Goal: Transaction & Acquisition: Purchase product/service

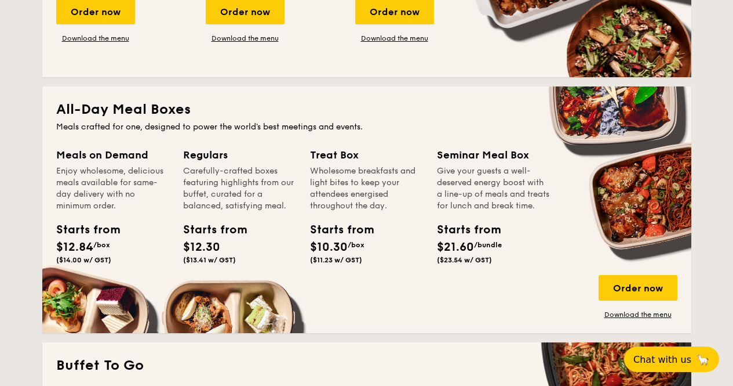
scroll to position [696, 0]
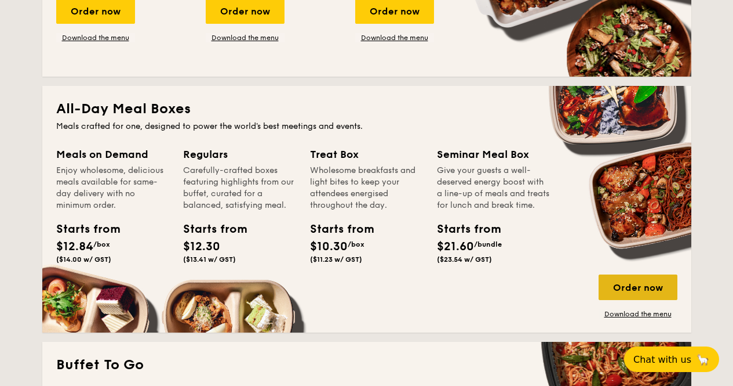
click at [629, 292] on div "Order now" at bounding box center [638, 287] width 79 height 26
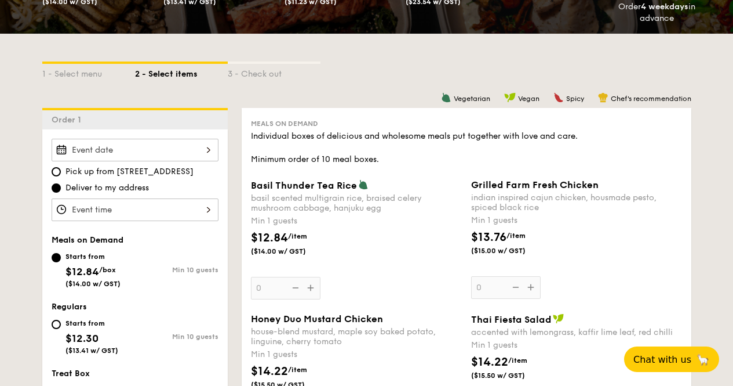
scroll to position [233, 0]
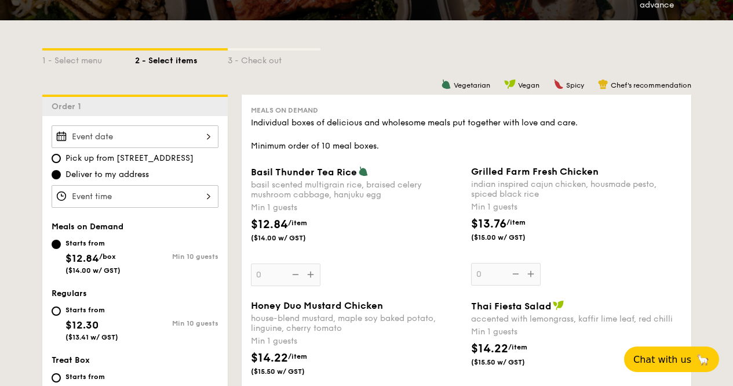
click at [103, 143] on input "Basil Thunder Tea [PERSON_NAME] scented multigrain rice, braised celery mushroo…" at bounding box center [135, 136] width 167 height 23
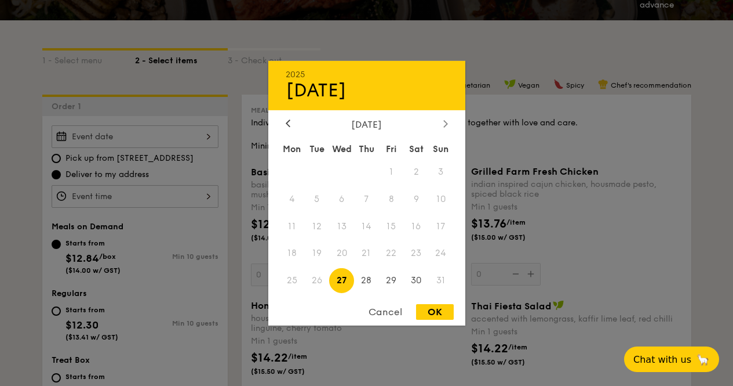
click at [442, 127] on div at bounding box center [446, 123] width 10 height 11
click at [365, 253] on span "25" at bounding box center [366, 253] width 25 height 25
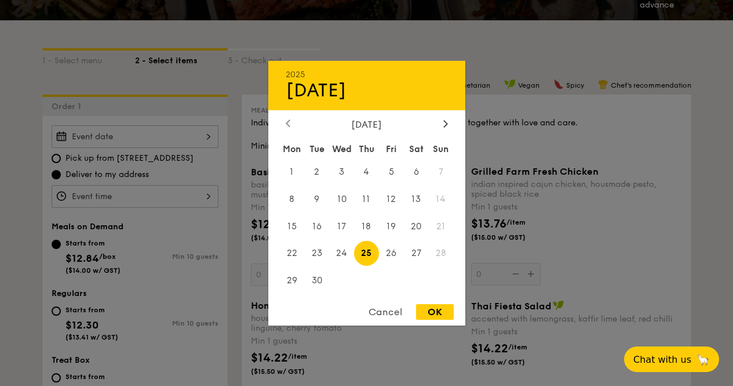
click at [289, 126] on icon at bounding box center [287, 123] width 3 height 7
click at [370, 282] on span "28" at bounding box center [366, 280] width 25 height 25
click at [433, 314] on div "OK" at bounding box center [435, 312] width 38 height 16
type input "[DATE]"
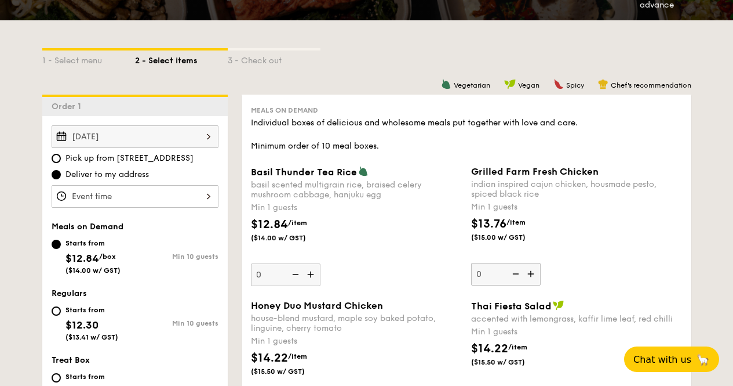
click at [92, 195] on input "Basil Thunder Tea [PERSON_NAME] scented multigrain rice, braised celery mushroo…" at bounding box center [135, 196] width 167 height 23
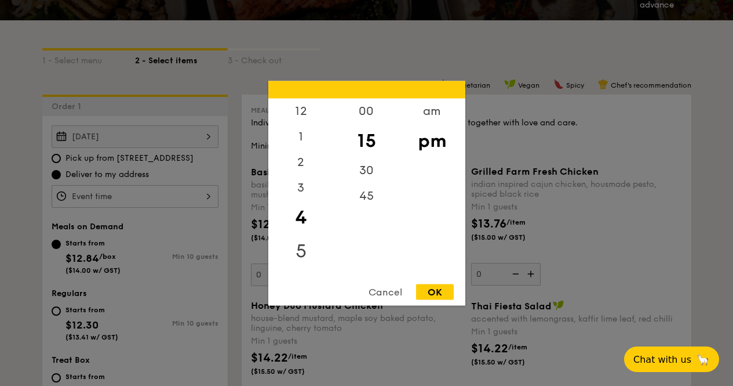
scroll to position [58, 0]
click at [301, 215] on div "6" at bounding box center [301, 218] width 66 height 34
click at [365, 176] on div "30" at bounding box center [367, 174] width 66 height 34
click at [434, 290] on div "OK" at bounding box center [435, 292] width 38 height 16
type input "6:30PM"
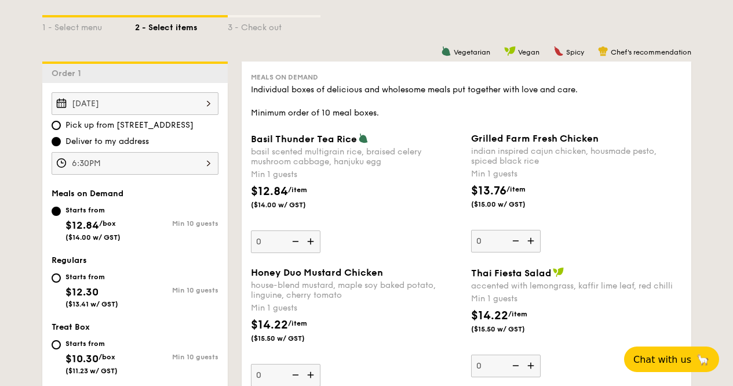
scroll to position [290, 0]
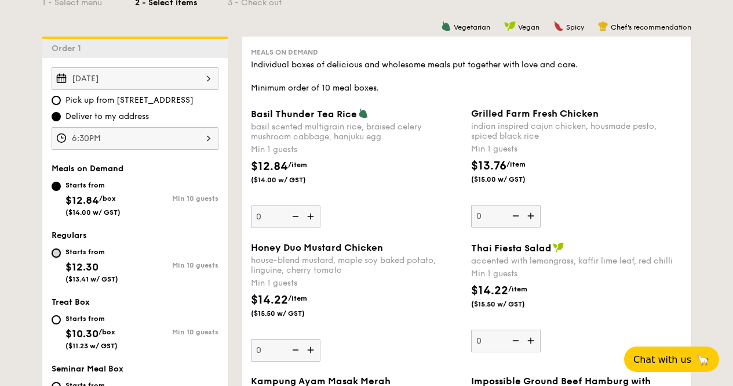
click at [59, 250] on input "Starts from $12.30 ($13.41 w/ GST) Min 10 guests" at bounding box center [56, 252] width 9 height 9
radio input "true"
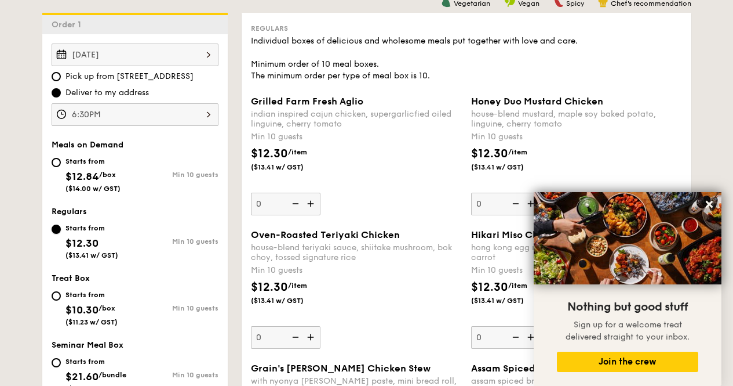
scroll to position [349, 0]
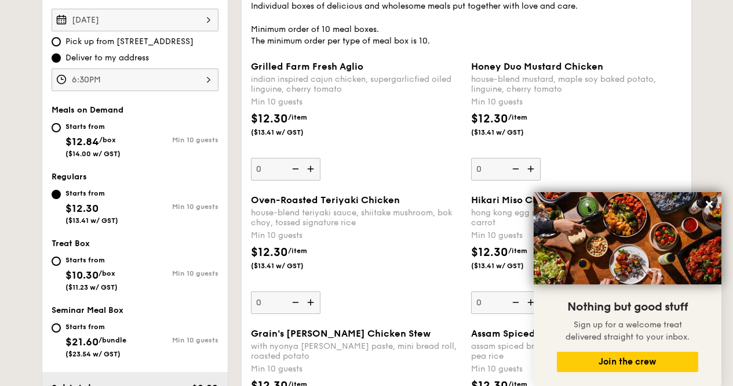
click at [312, 173] on img at bounding box center [311, 169] width 17 height 22
click at [312, 173] on input "0" at bounding box center [286, 169] width 70 height 23
type input "10"
click at [533, 167] on img at bounding box center [532, 169] width 17 height 22
click at [533, 167] on input "0" at bounding box center [506, 169] width 70 height 23
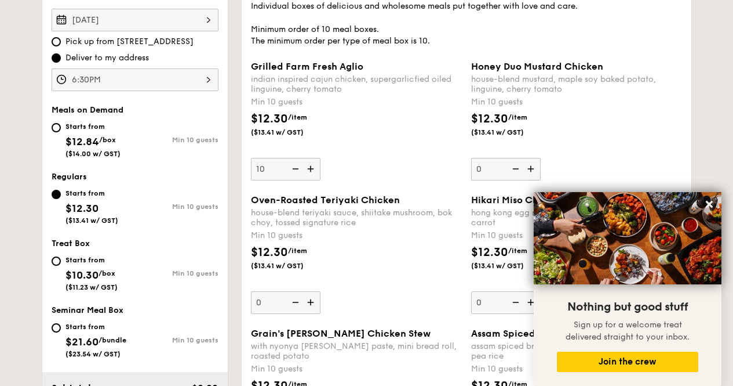
type input "10"
click at [296, 169] on img at bounding box center [294, 169] width 17 height 22
click at [296, 169] on input "10" at bounding box center [286, 169] width 70 height 23
type input "0"
click at [517, 164] on img at bounding box center [514, 169] width 17 height 22
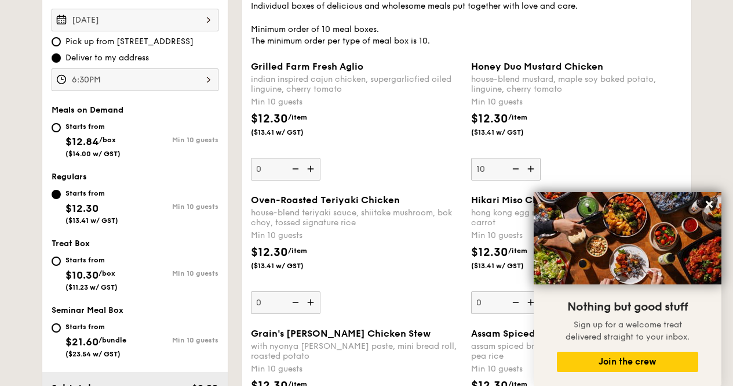
click at [517, 164] on input "10" at bounding box center [506, 169] width 70 height 23
type input "0"
click at [56, 267] on div "Starts from $10.30 /box ($11.23 w/ GST)" at bounding box center [93, 272] width 83 height 38
click at [56, 266] on input "Starts from $10.30 /box ($11.23 w/ GST) Min 10 guests" at bounding box center [56, 260] width 9 height 9
radio input "true"
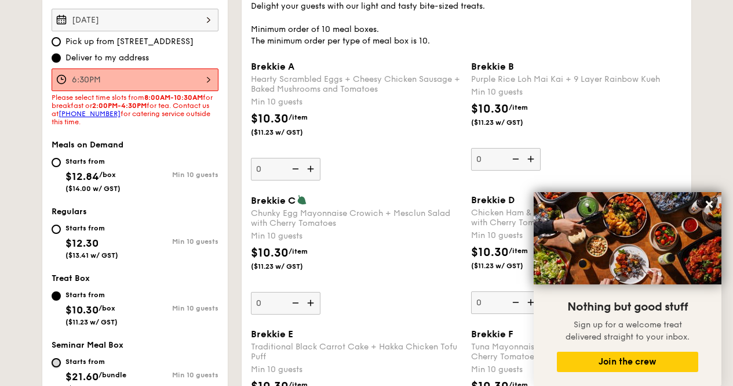
click at [58, 359] on input "Starts from $21.60 /bundle ($23.54 w/ GST) Min 10 guests" at bounding box center [56, 362] width 9 height 9
radio input "true"
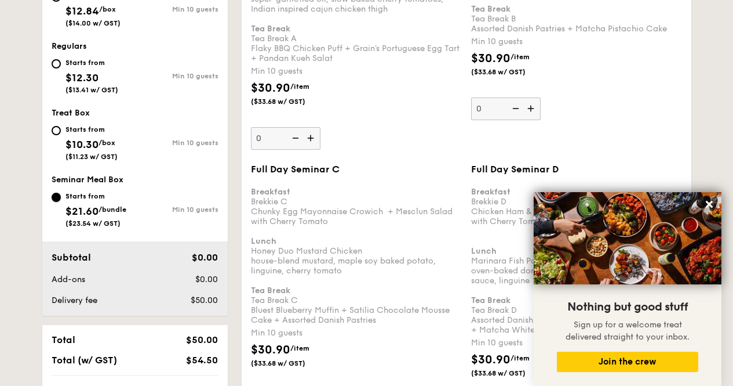
scroll to position [525, 0]
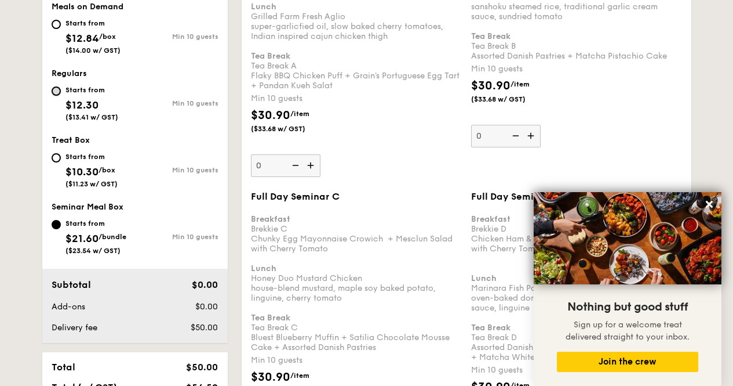
click at [53, 93] on input "Starts from $12.30 ($13.41 w/ GST) Min 10 guests" at bounding box center [56, 90] width 9 height 9
radio input "true"
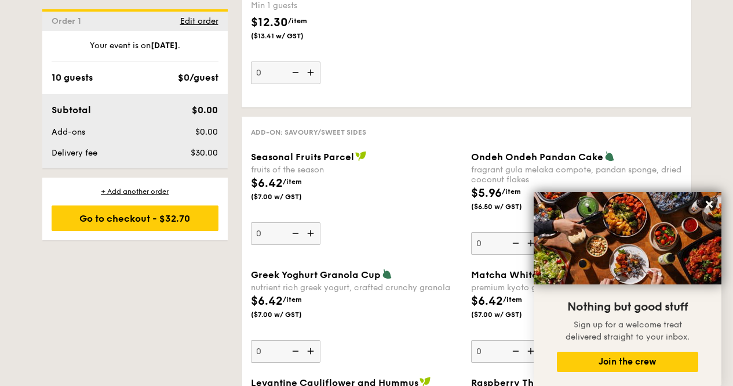
scroll to position [1675, 0]
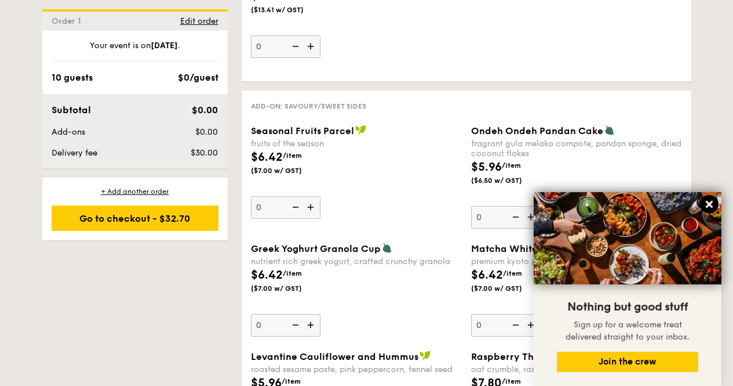
click at [710, 202] on icon at bounding box center [709, 204] width 10 height 10
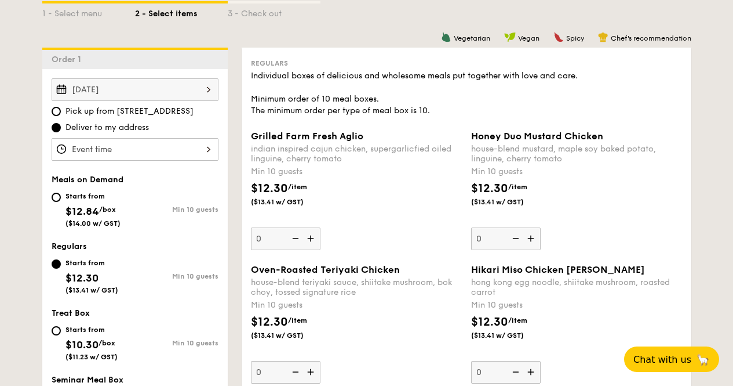
scroll to position [278, 0]
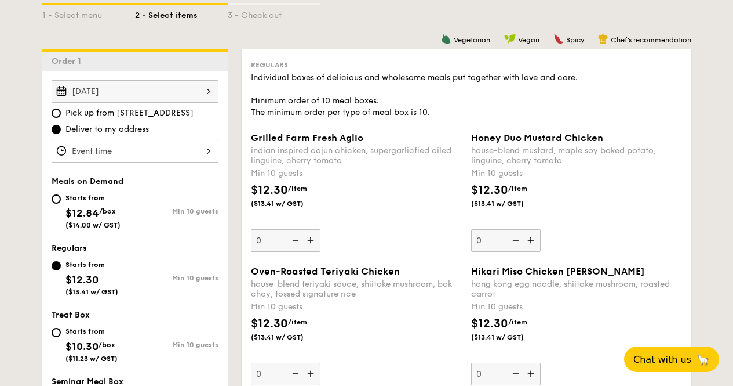
click at [313, 242] on img at bounding box center [311, 240] width 17 height 22
click at [313, 242] on input "0" at bounding box center [286, 240] width 70 height 23
type input "10"
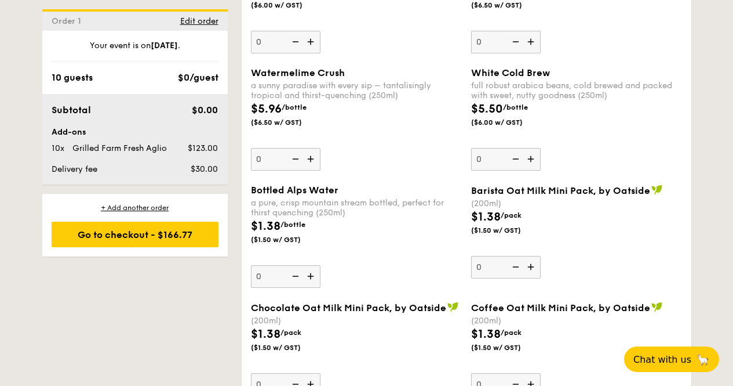
scroll to position [3061, 0]
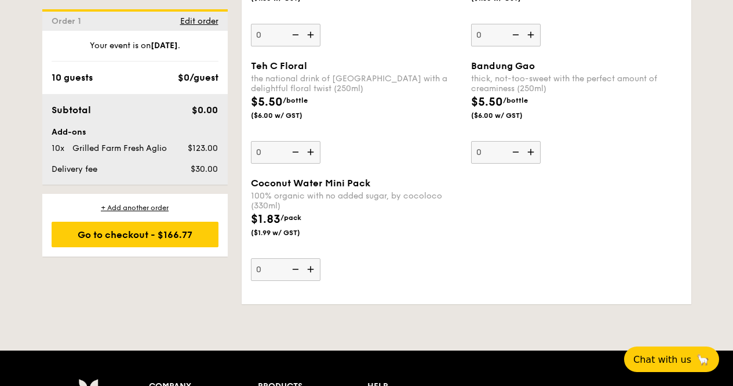
click at [311, 267] on img at bounding box center [311, 269] width 17 height 22
click at [311, 267] on input "0" at bounding box center [286, 269] width 70 height 23
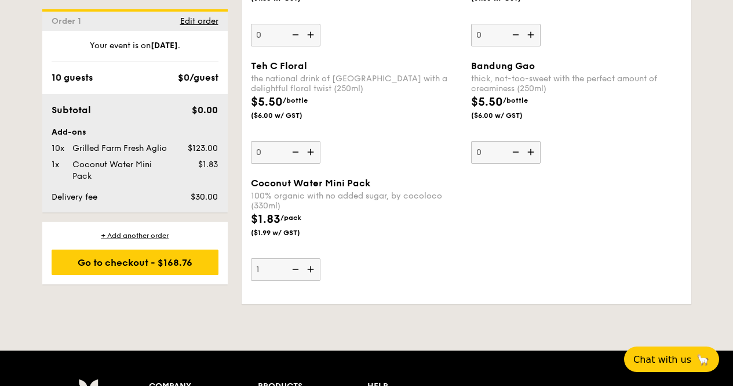
click at [311, 267] on img at bounding box center [311, 269] width 17 height 22
click at [311, 267] on input "1" at bounding box center [286, 269] width 70 height 23
click at [300, 271] on img at bounding box center [294, 269] width 17 height 22
click at [300, 271] on input "2" at bounding box center [286, 269] width 70 height 23
click at [300, 271] on img at bounding box center [294, 269] width 17 height 22
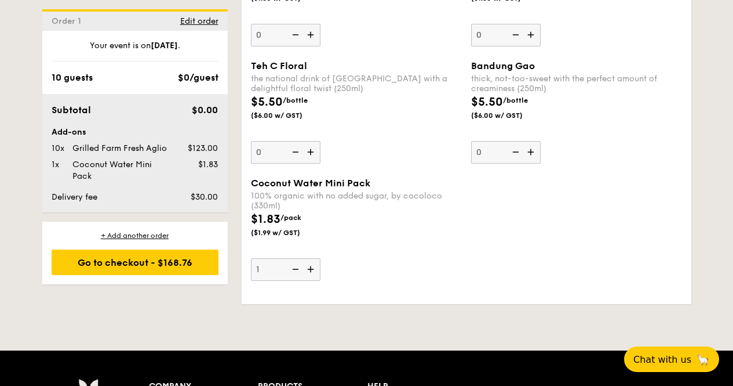
click at [300, 271] on input "1" at bounding box center [286, 269] width 70 height 23
type input "0"
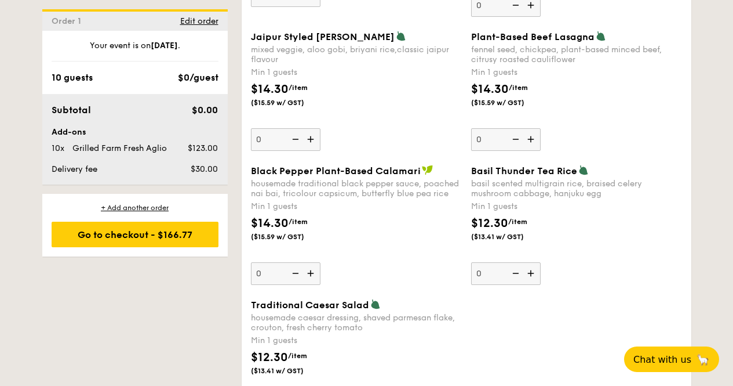
scroll to position [3137, 0]
